Goal: Task Accomplishment & Management: Use online tool/utility

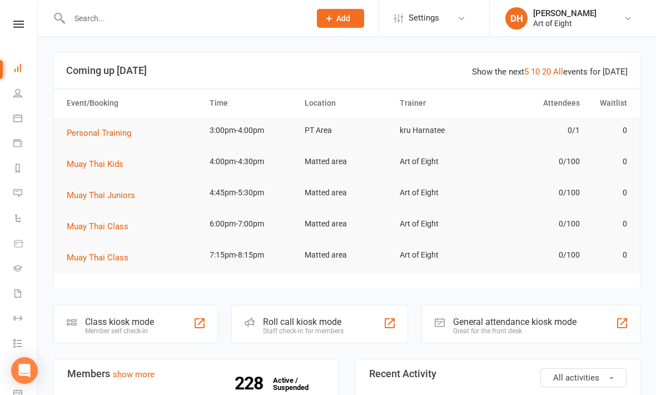
click at [117, 315] on div "Class kiosk mode Member self check-in" at bounding box center [135, 324] width 165 height 38
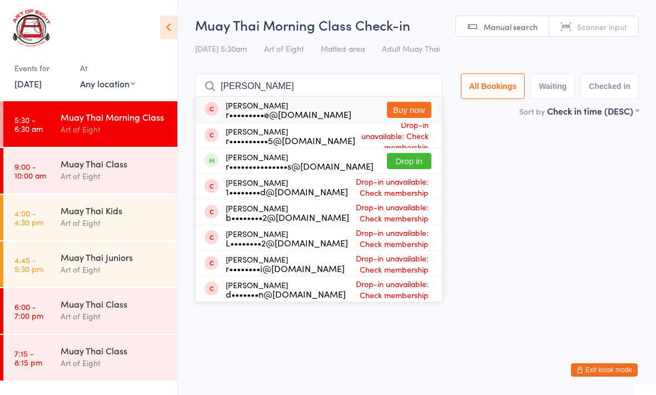
type input "[PERSON_NAME]"
click at [401, 157] on button "Drop in" at bounding box center [409, 161] width 44 height 16
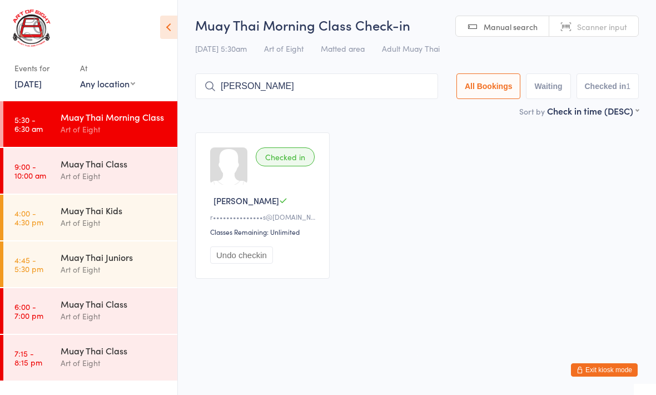
type input "[PERSON_NAME]"
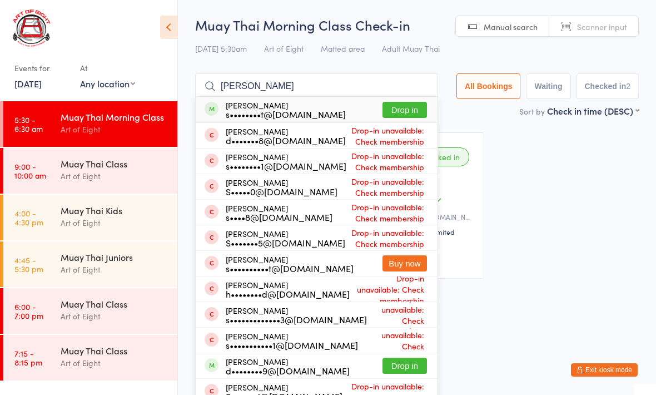
type input "[PERSON_NAME]"
click at [397, 110] on button "Drop in" at bounding box center [405, 110] width 44 height 16
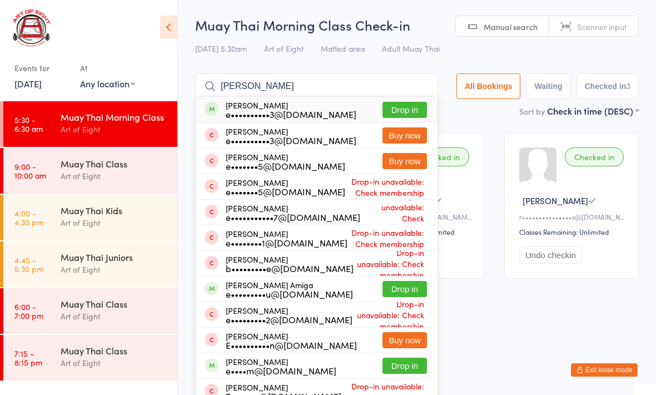
type input "[PERSON_NAME]"
click at [389, 108] on button "Drop in" at bounding box center [405, 110] width 44 height 16
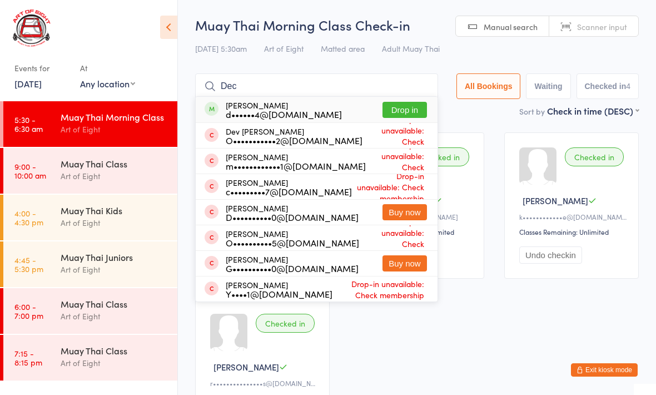
type input "Dec"
click at [404, 107] on button "Drop in" at bounding box center [405, 110] width 44 height 16
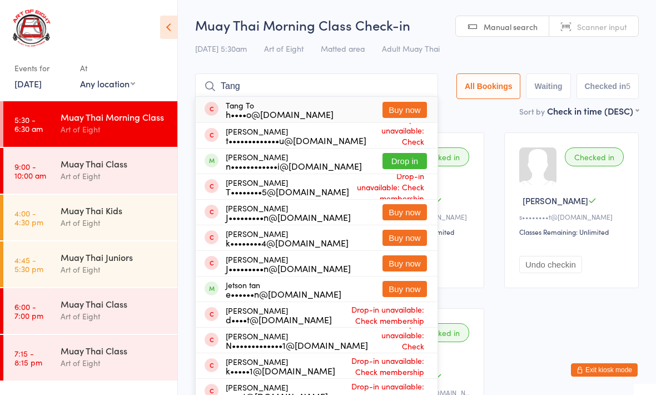
type input "Tang"
click at [404, 164] on button "Drop in" at bounding box center [405, 161] width 44 height 16
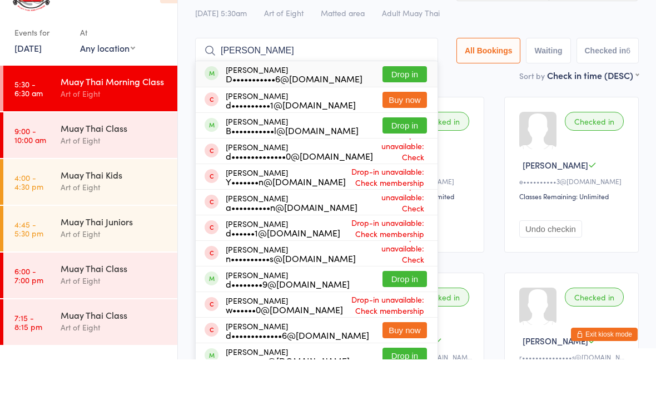
type input "[PERSON_NAME]"
click at [395, 306] on button "Drop in" at bounding box center [405, 314] width 44 height 16
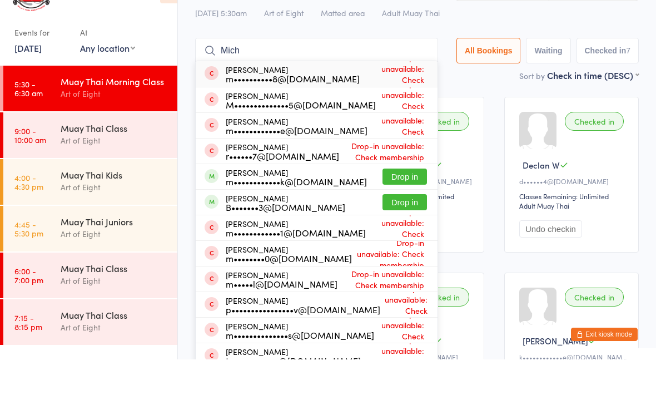
type input "Mich"
click at [402, 204] on button "Drop in" at bounding box center [405, 212] width 44 height 16
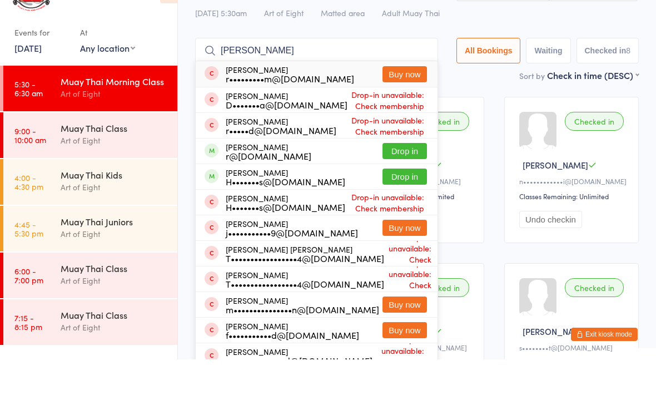
type input "[PERSON_NAME]"
click at [401, 179] on button "Drop in" at bounding box center [405, 187] width 44 height 16
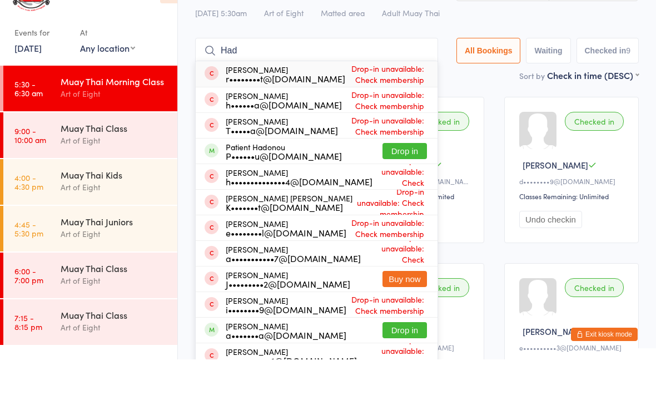
type input "Had"
click at [393, 179] on button "Drop in" at bounding box center [405, 187] width 44 height 16
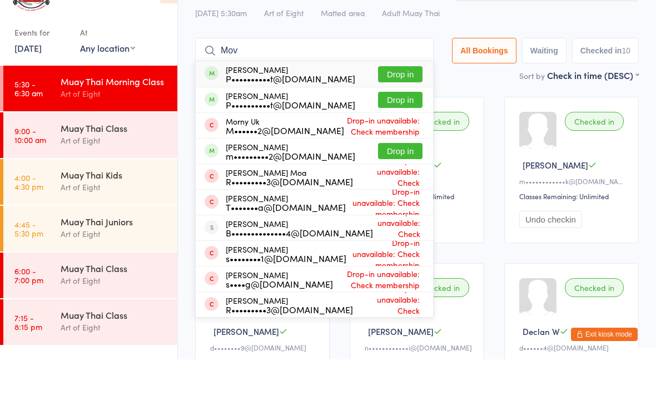
type input "Mov"
click at [397, 179] on button "Drop in" at bounding box center [400, 187] width 44 height 16
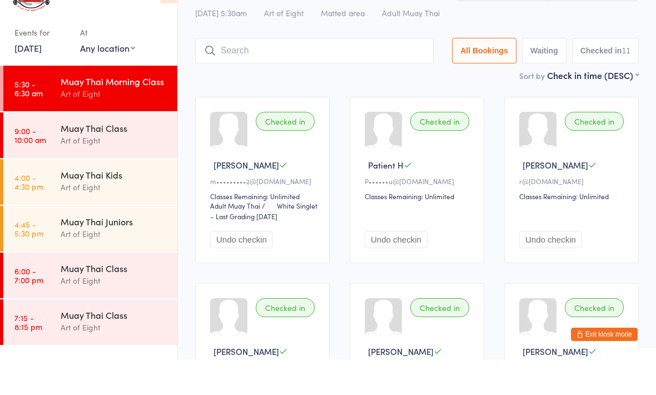
scroll to position [33, 0]
